Goal: Task Accomplishment & Management: Use online tool/utility

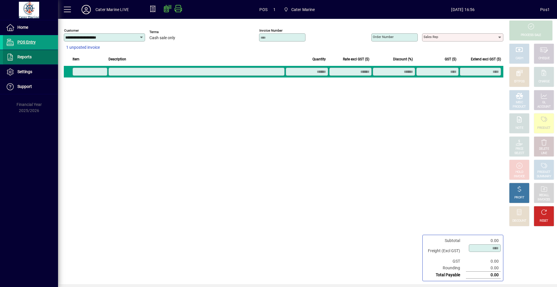
click at [16, 52] on span at bounding box center [30, 57] width 55 height 14
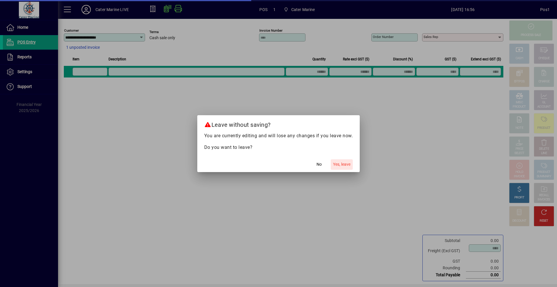
click at [332, 161] on span "button" at bounding box center [342, 165] width 22 height 14
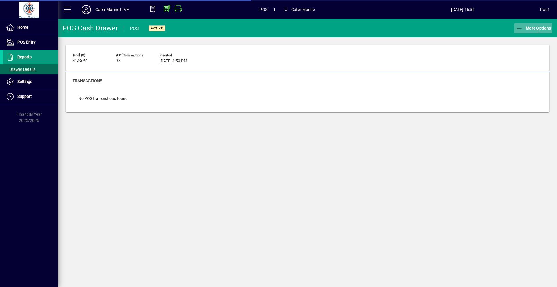
click at [531, 29] on span "More Options" at bounding box center [533, 28] width 35 height 5
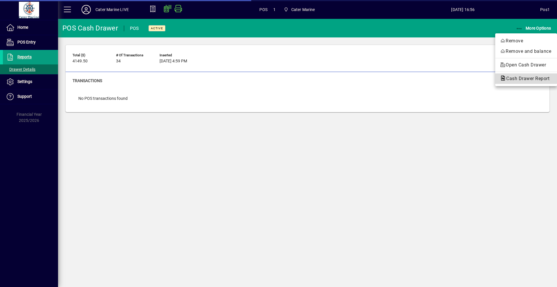
click at [525, 81] on span "Cash Drawer Report" at bounding box center [526, 79] width 53 height 6
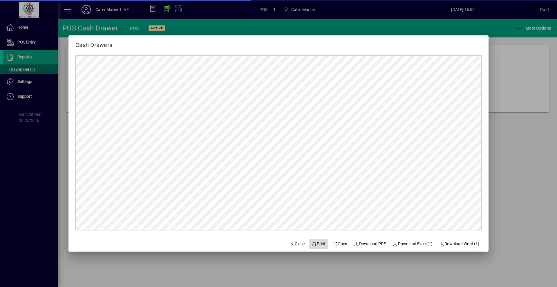
click at [314, 244] on span "Print" at bounding box center [319, 244] width 14 height 6
click at [513, 152] on div at bounding box center [278, 143] width 557 height 287
